Goal: Check status: Check status

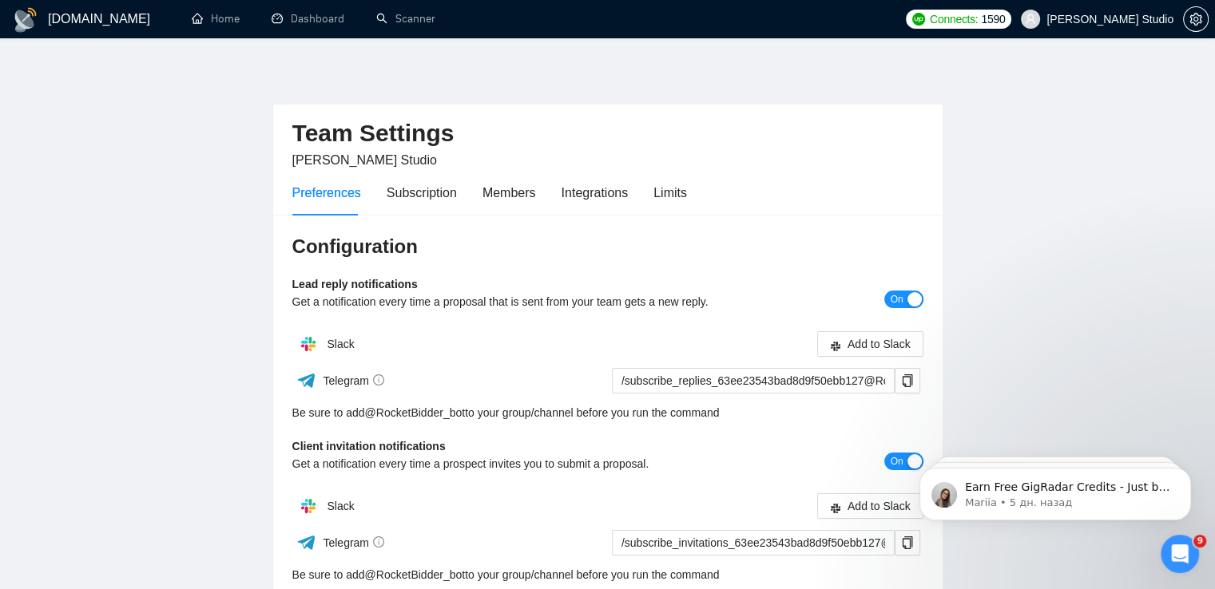
click at [1101, 173] on main "Team Settings [PERSON_NAME] Studio Preferences Subscription Members Integration…" at bounding box center [607, 485] width 1163 height 842
click at [1183, 547] on icon "Открыть службу сообщений Intercom" at bounding box center [1180, 554] width 26 height 26
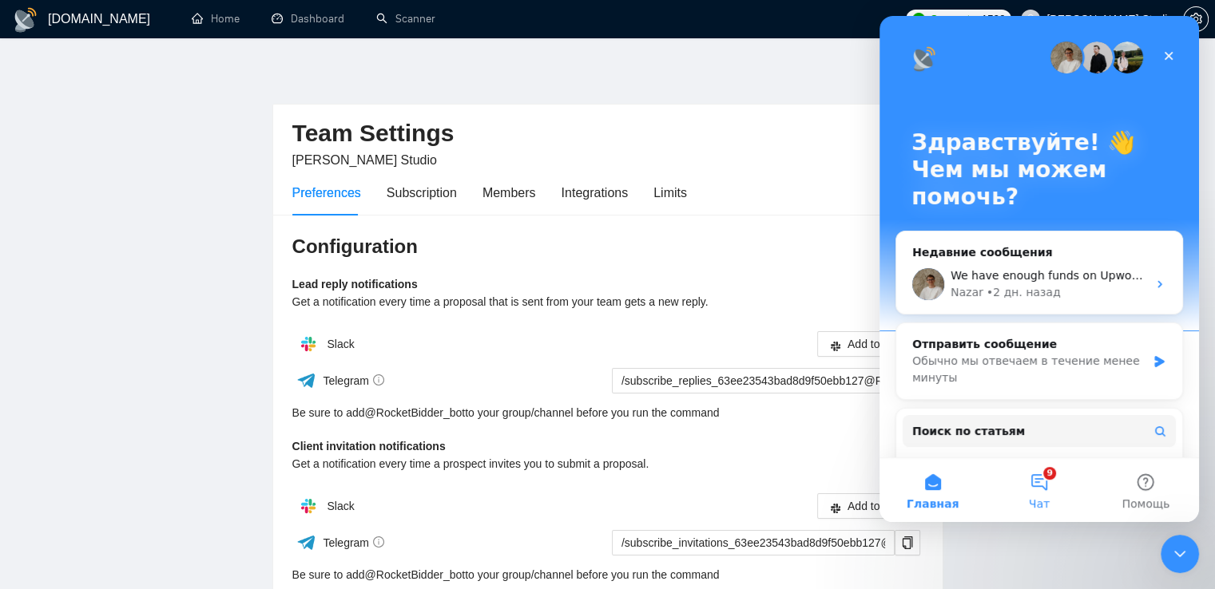
click at [1037, 489] on button "9 Чат" at bounding box center [1038, 490] width 106 height 64
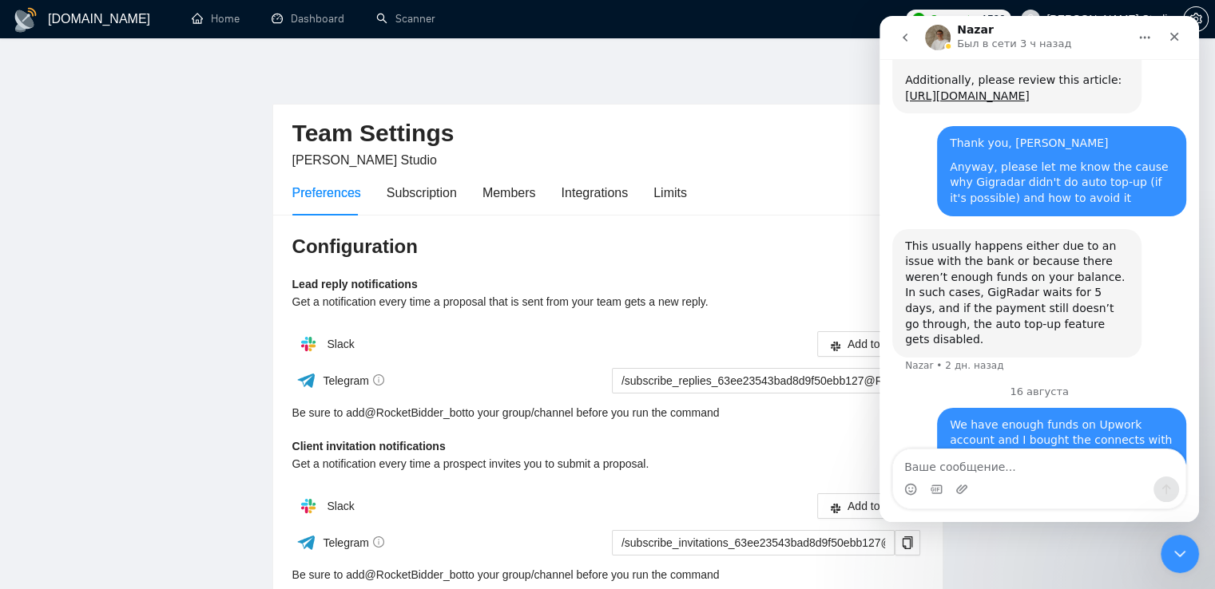
scroll to position [1005, 0]
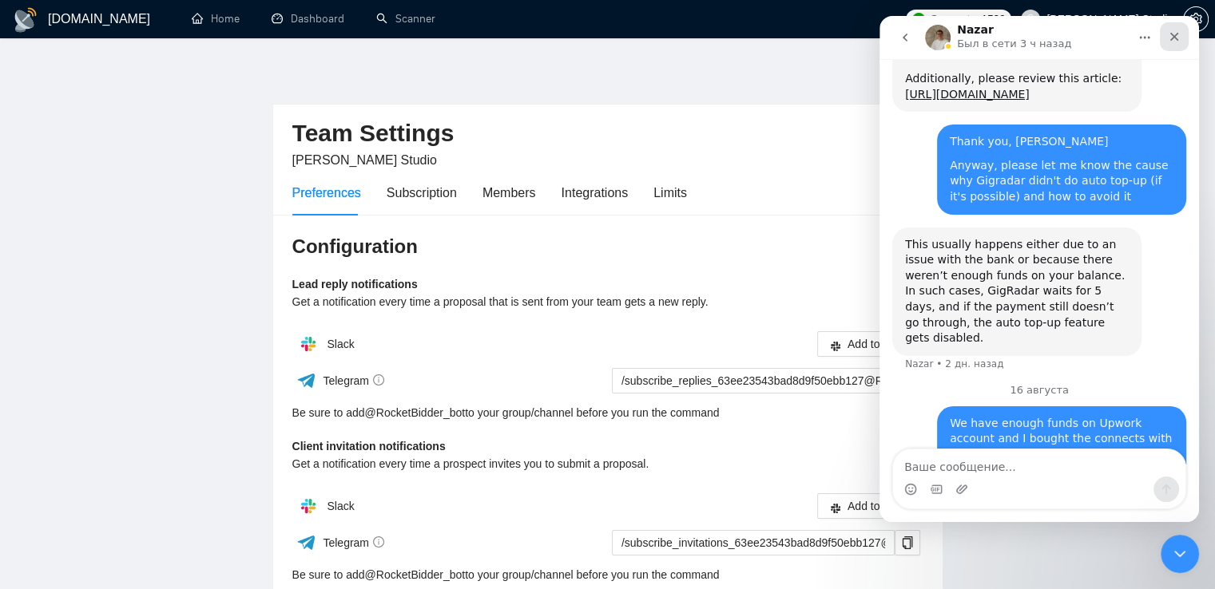
click at [1169, 38] on icon "Закрыть" at bounding box center [1173, 36] width 13 height 13
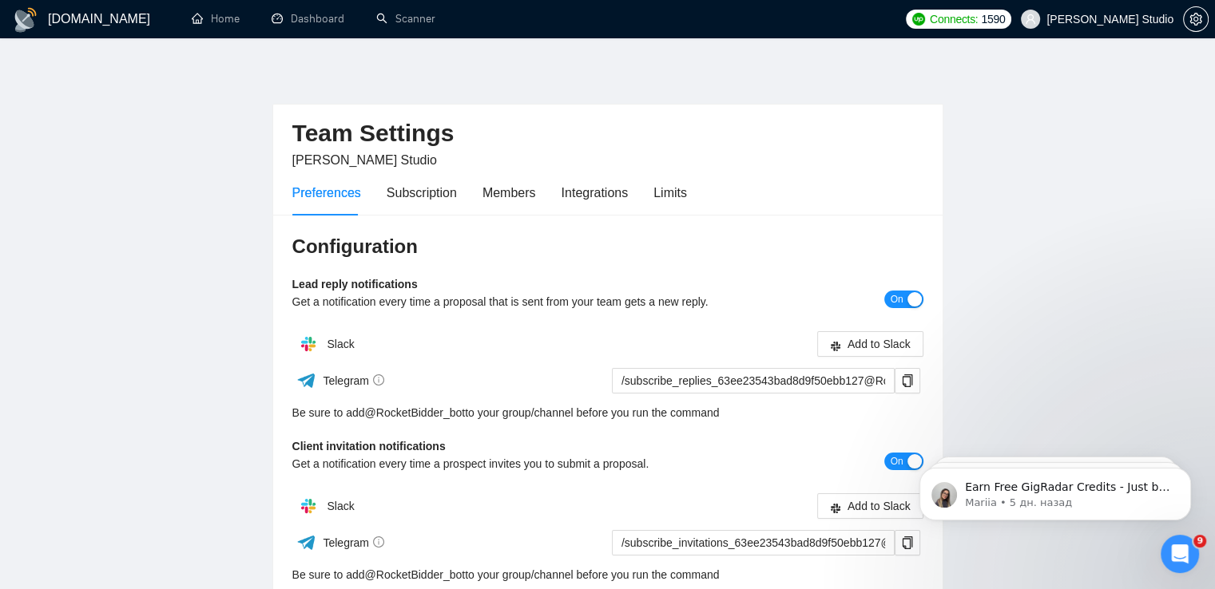
scroll to position [0, 0]
click at [327, 23] on link "Dashboard" at bounding box center [307, 19] width 73 height 14
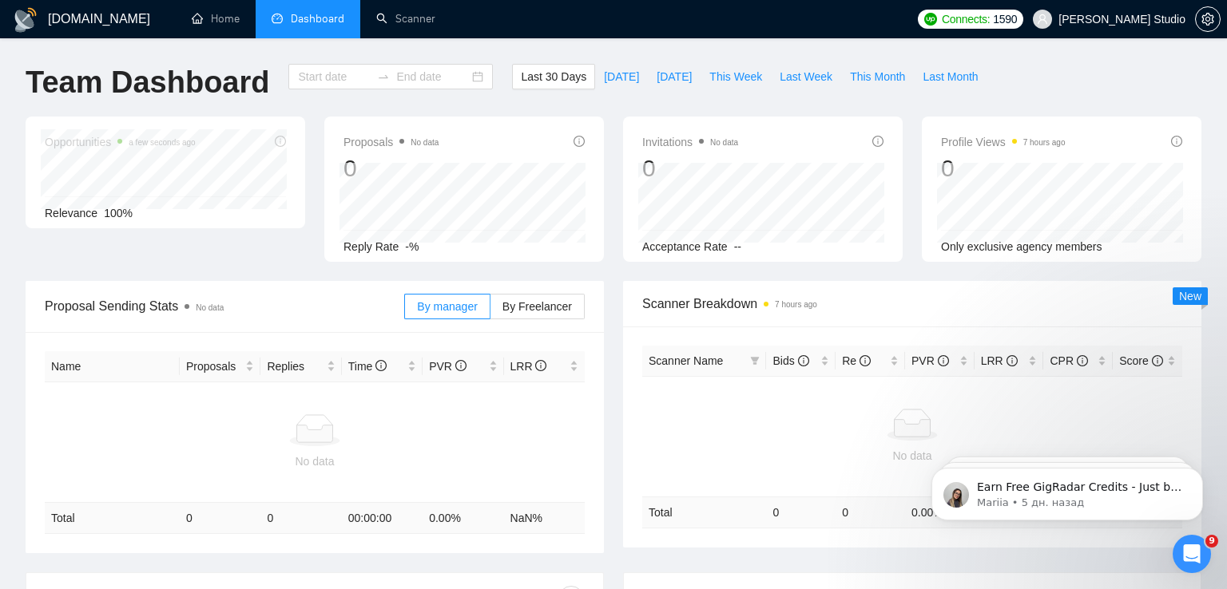
type input "[DATE]"
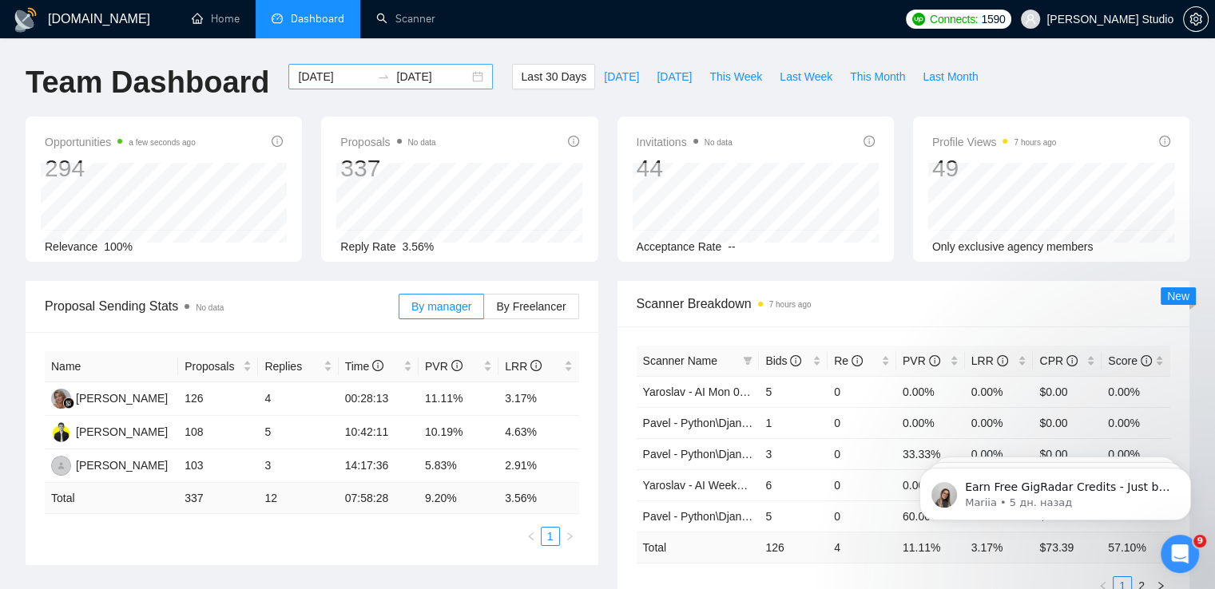
click at [463, 81] on div "[DATE] [DATE]" at bounding box center [390, 77] width 204 height 26
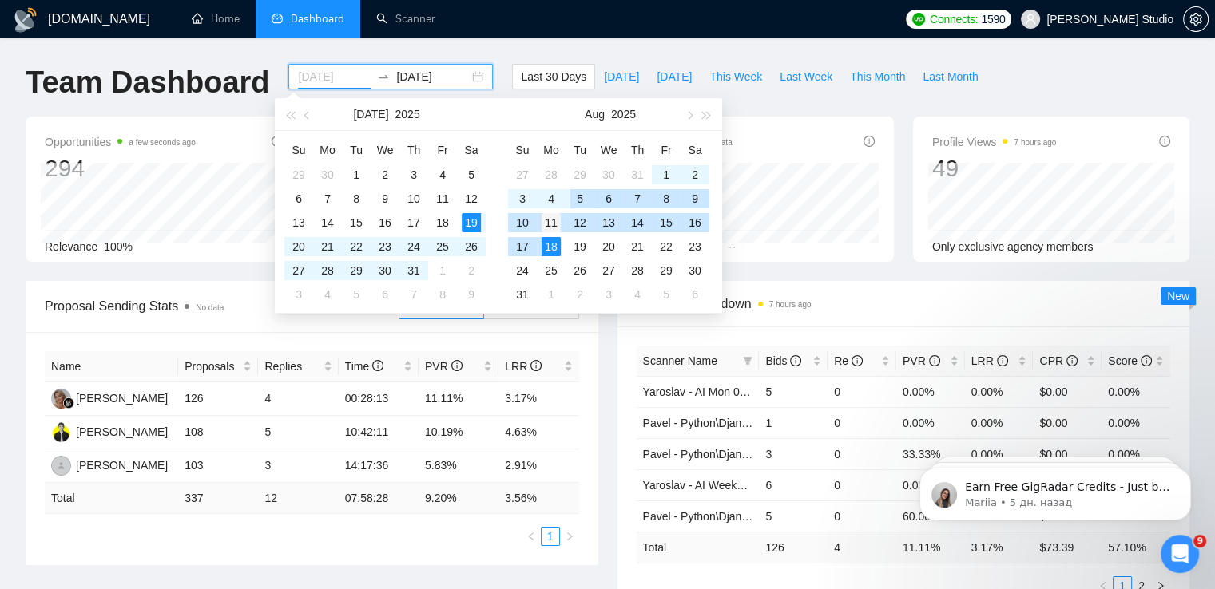
type input "[DATE]"
click at [549, 224] on div "11" at bounding box center [550, 222] width 19 height 19
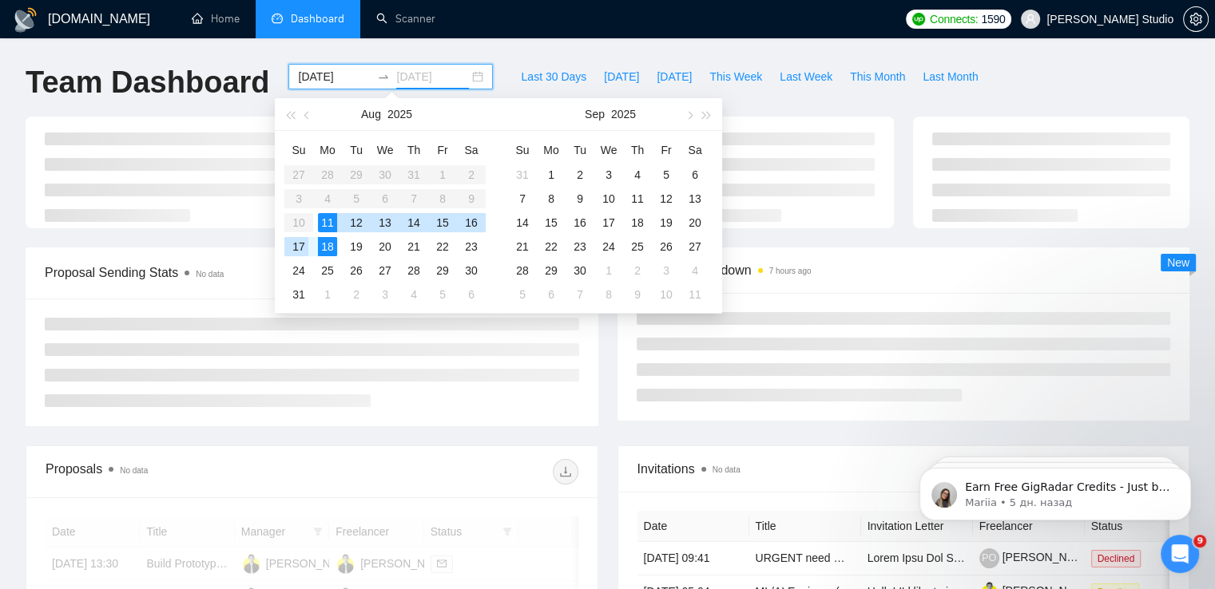
type input "[DATE]"
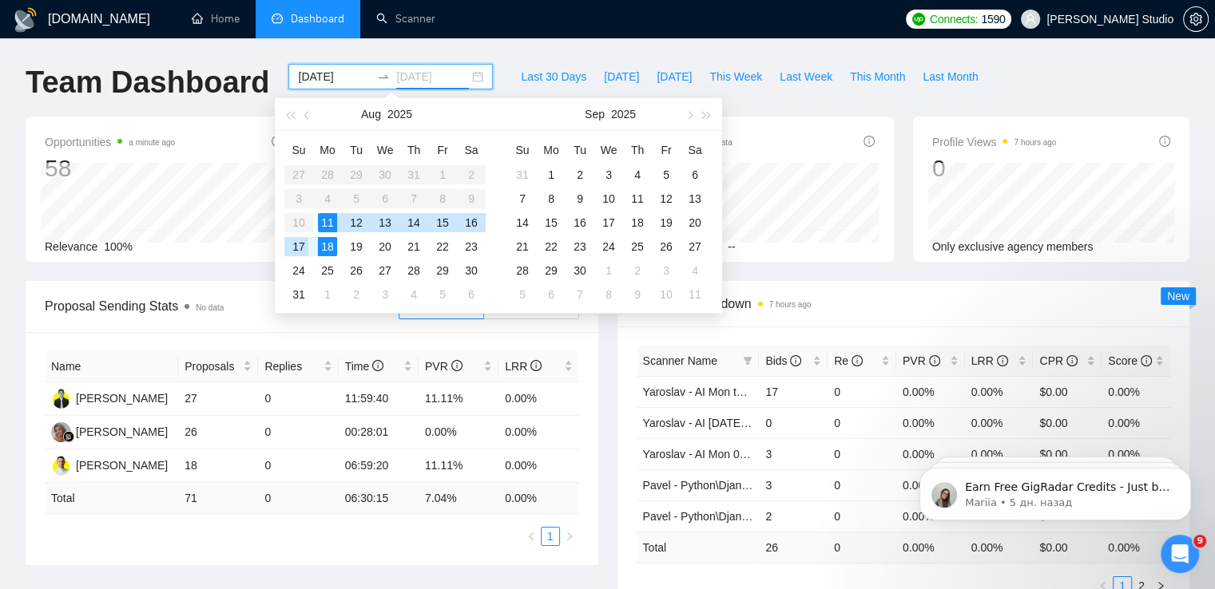
click at [299, 246] on div "17" at bounding box center [298, 246] width 19 height 19
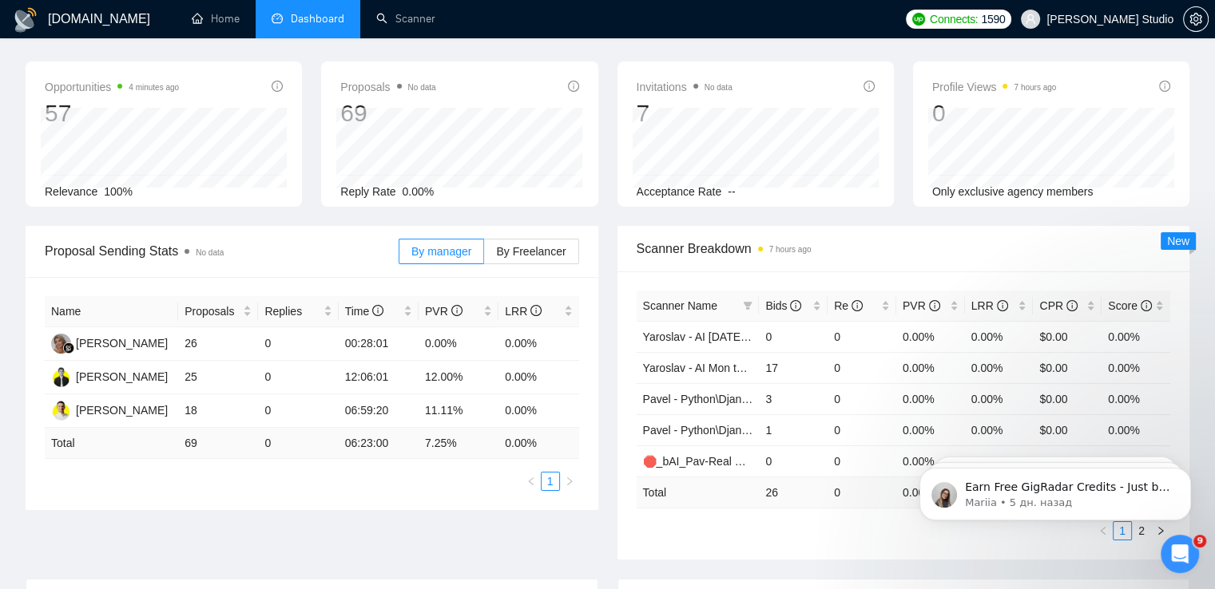
scroll to position [240, 0]
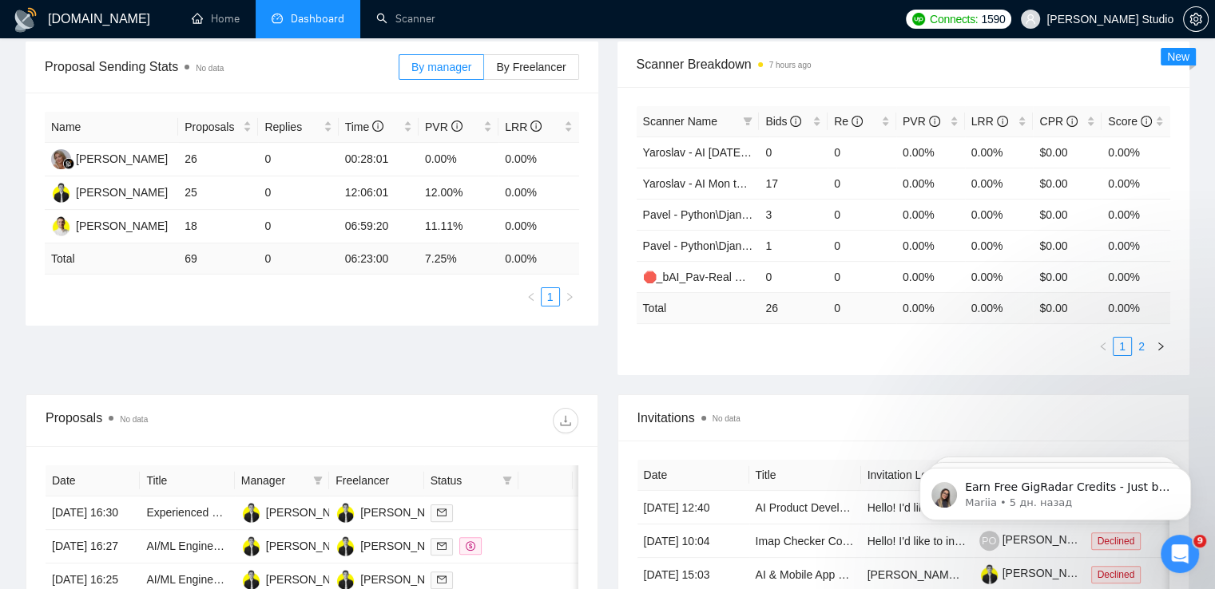
click at [1142, 345] on link "2" at bounding box center [1141, 347] width 18 height 18
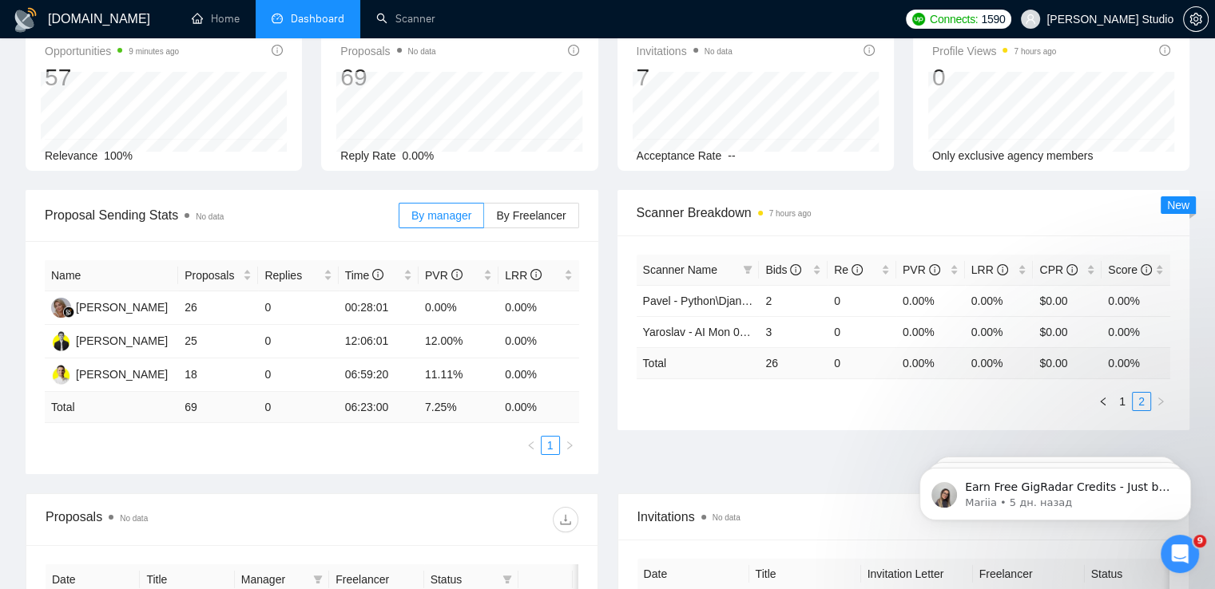
scroll to position [160, 0]
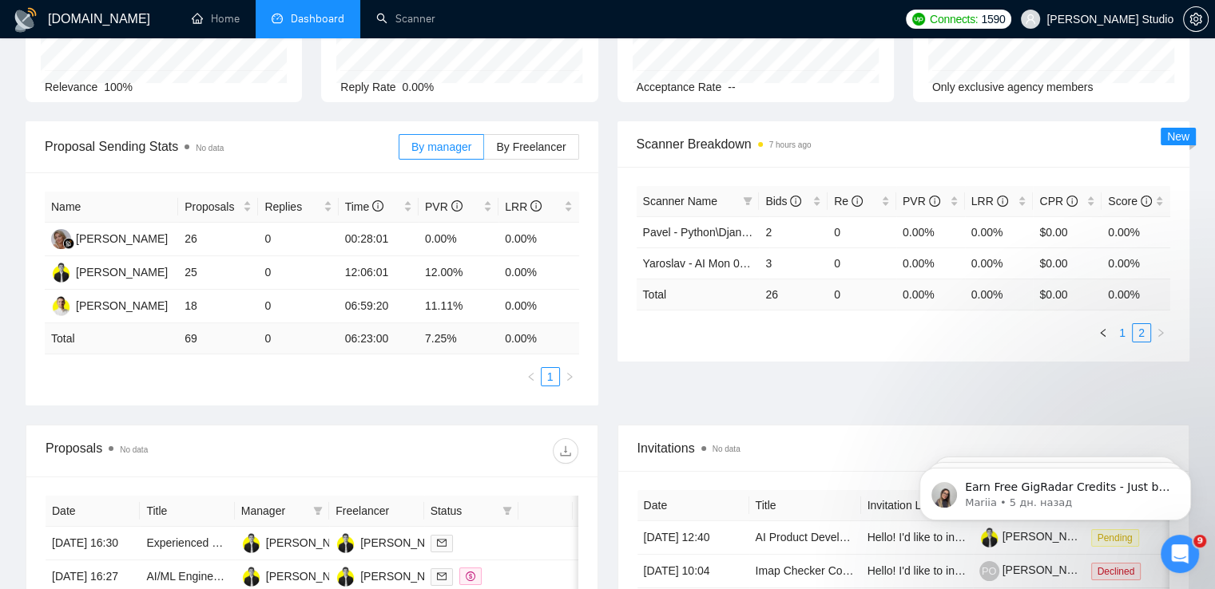
click at [1125, 332] on link "1" at bounding box center [1122, 333] width 18 height 18
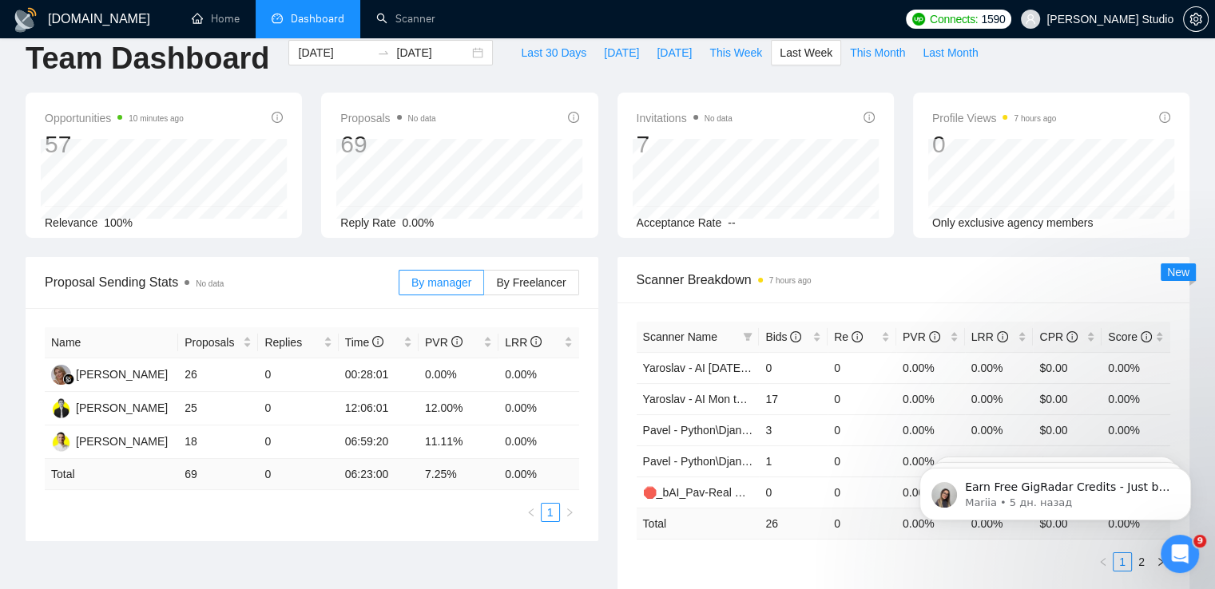
scroll to position [0, 0]
